Goal: Navigation & Orientation: Find specific page/section

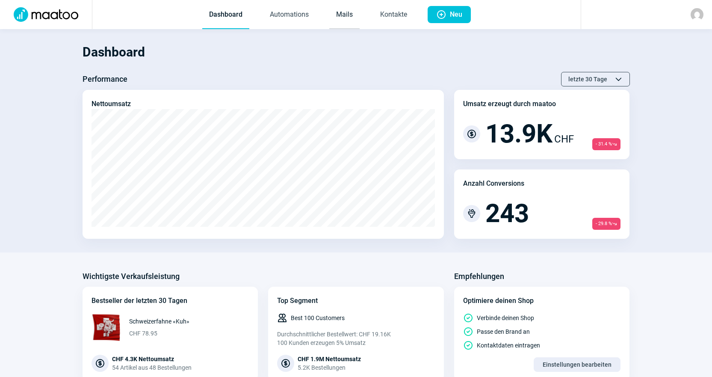
click at [343, 11] on link "Mails" at bounding box center [344, 15] width 30 height 28
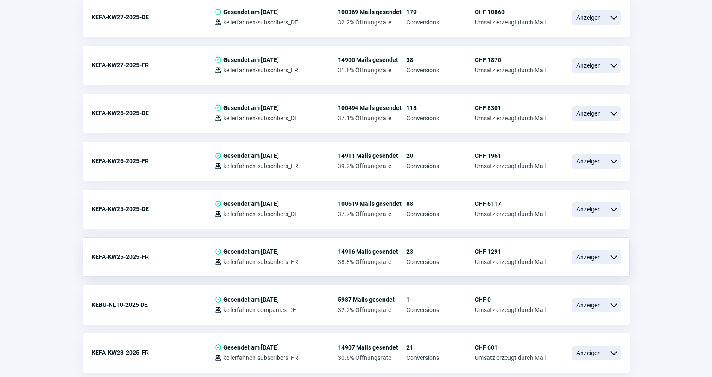
scroll to position [1403, 0]
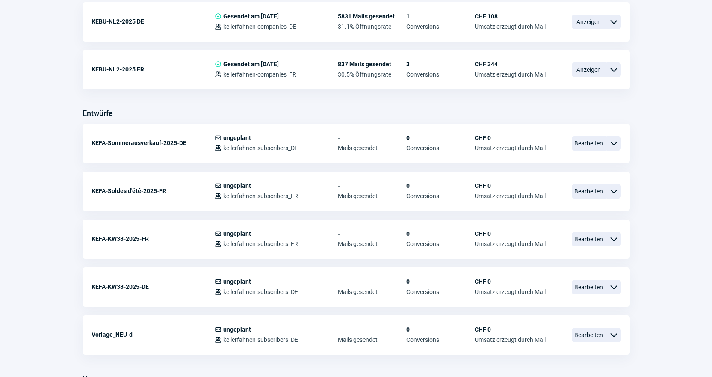
scroll to position [0, 0]
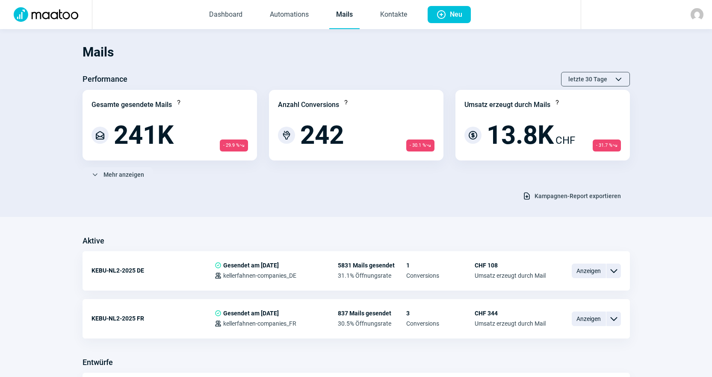
click at [369, 20] on span "Dashboard Automations Mails Kontakte" at bounding box center [307, 14] width 225 height 29
click at [378, 20] on link "Kontakte" at bounding box center [393, 15] width 41 height 28
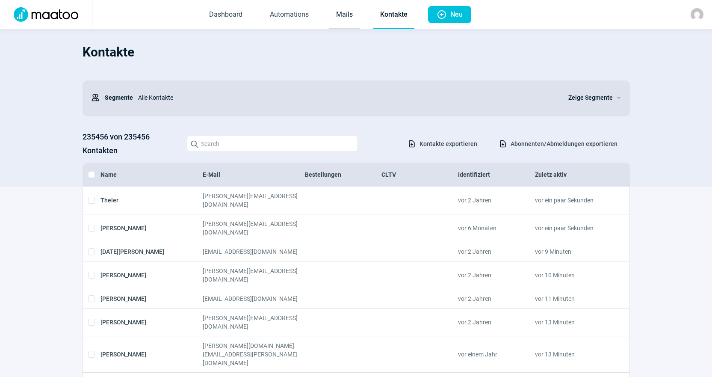
click at [336, 21] on link "Mails" at bounding box center [344, 15] width 30 height 28
